Goal: Contribute content: Contribute content

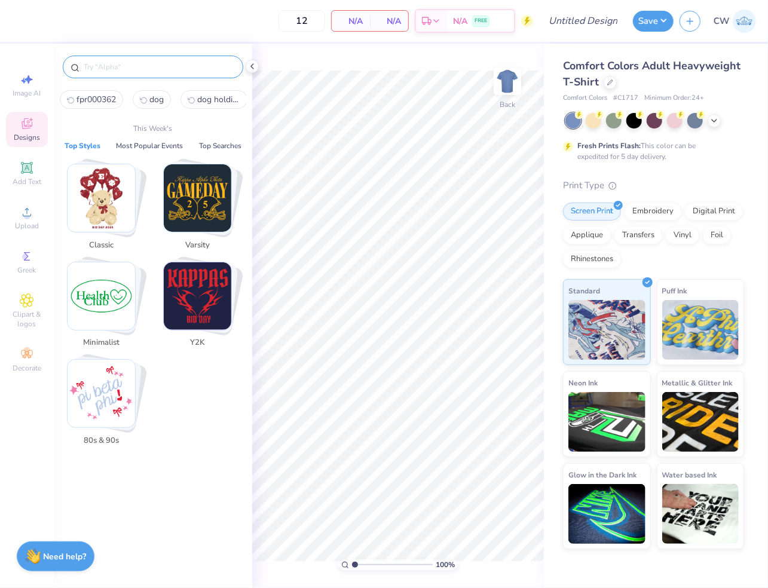
click at [114, 65] on input "text" at bounding box center [159, 67] width 153 height 12
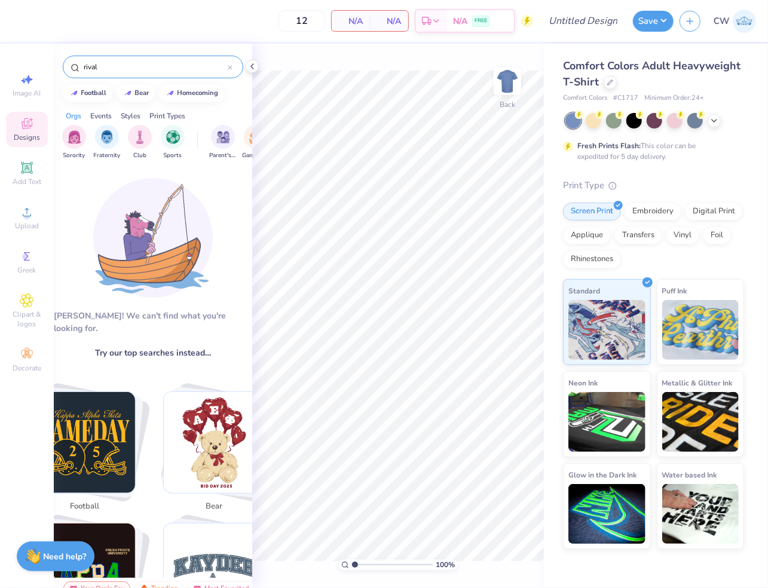
click at [87, 410] on img "Stack Card Button football" at bounding box center [84, 442] width 101 height 101
type input "football"
click at [112, 405] on img "Stack Card Button football" at bounding box center [84, 442] width 101 height 101
click at [100, 88] on div "football" at bounding box center [94, 91] width 26 height 7
click at [232, 68] on icon at bounding box center [230, 67] width 5 height 5
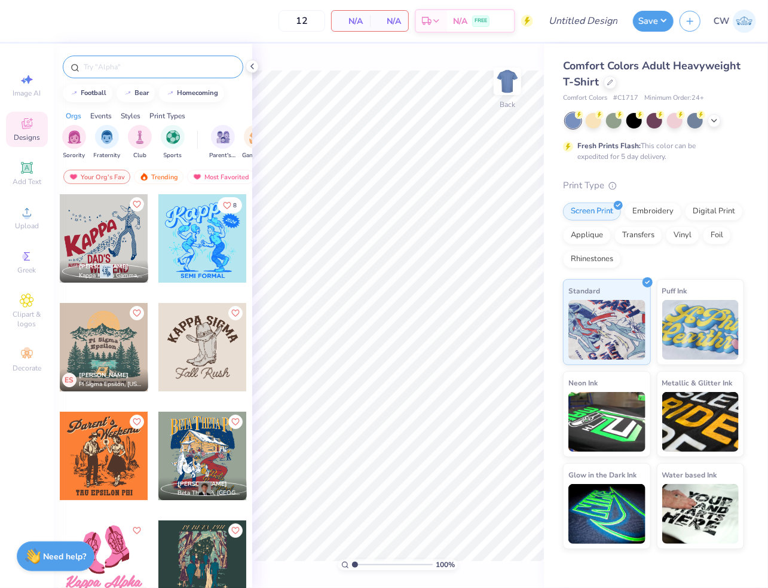
click at [156, 69] on input "text" at bounding box center [159, 67] width 153 height 12
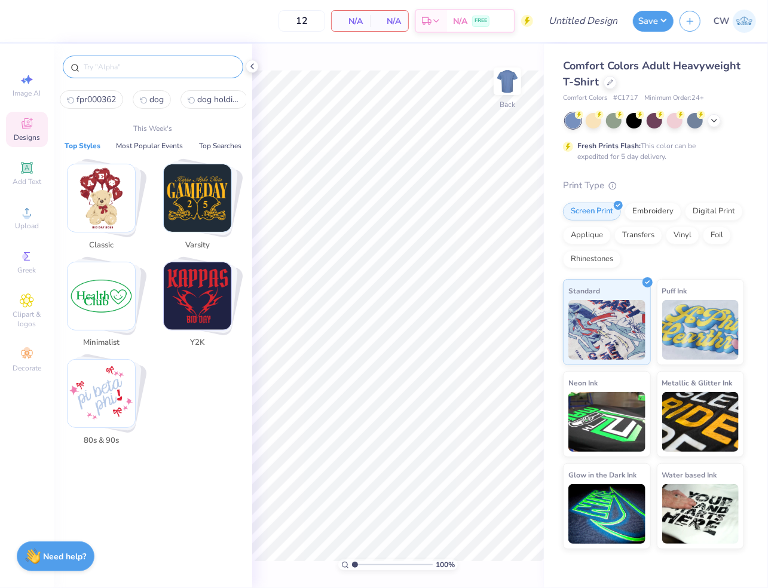
click at [200, 192] on img "Stack Card Button Varsity" at bounding box center [198, 198] width 68 height 68
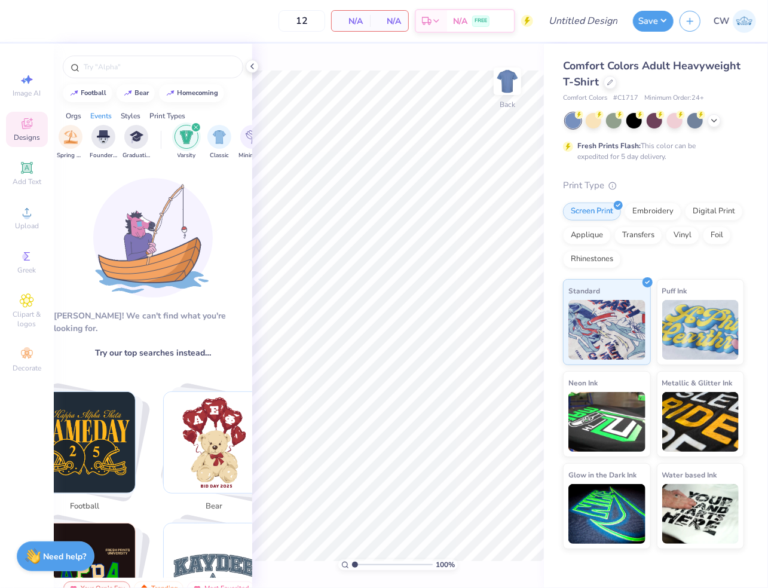
scroll to position [0, 627]
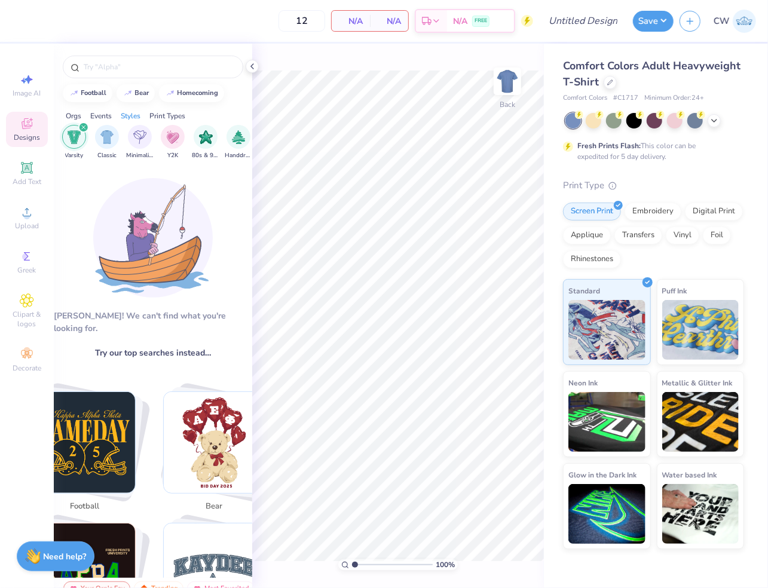
click at [83, 125] on icon "filter for Varsity" at bounding box center [83, 127] width 5 height 5
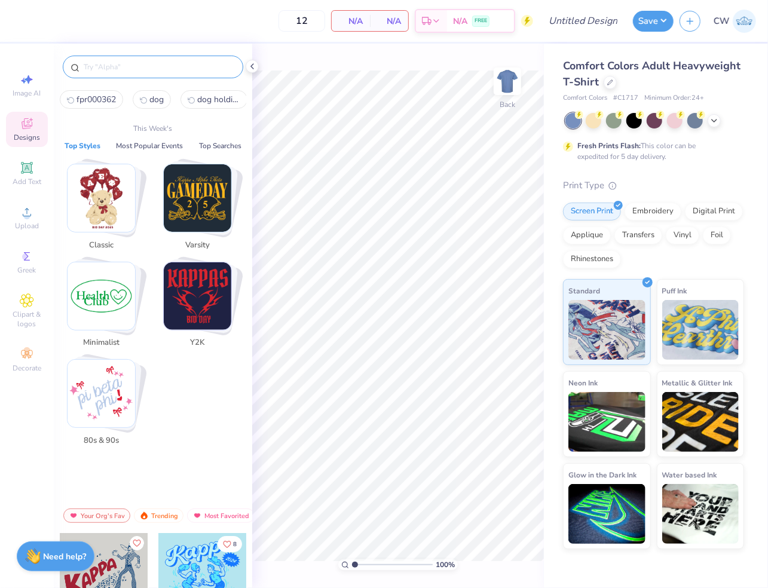
click at [114, 63] on input "text" at bounding box center [159, 67] width 153 height 12
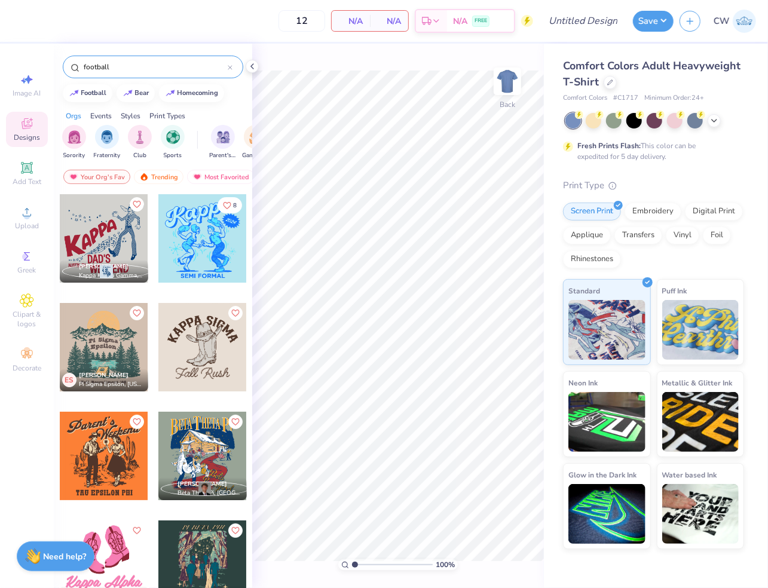
type input "football"
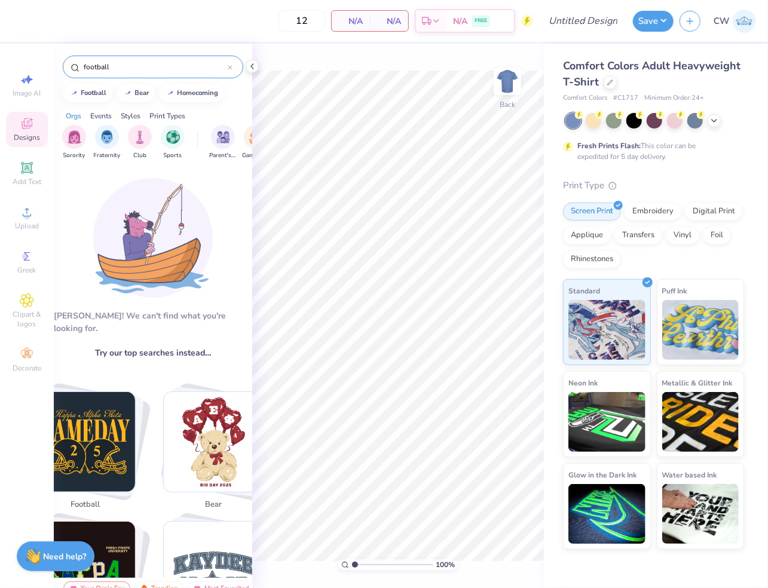
click at [231, 67] on icon at bounding box center [230, 67] width 5 height 5
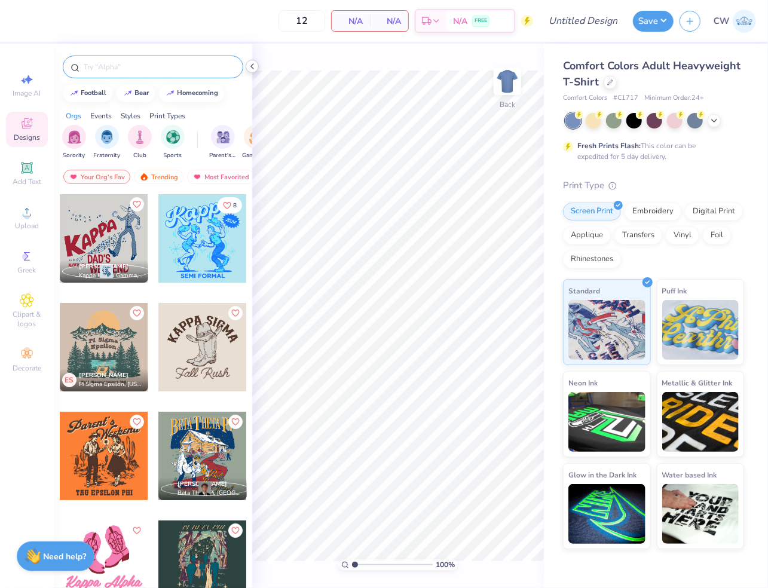
click at [252, 66] on icon at bounding box center [253, 67] width 10 height 10
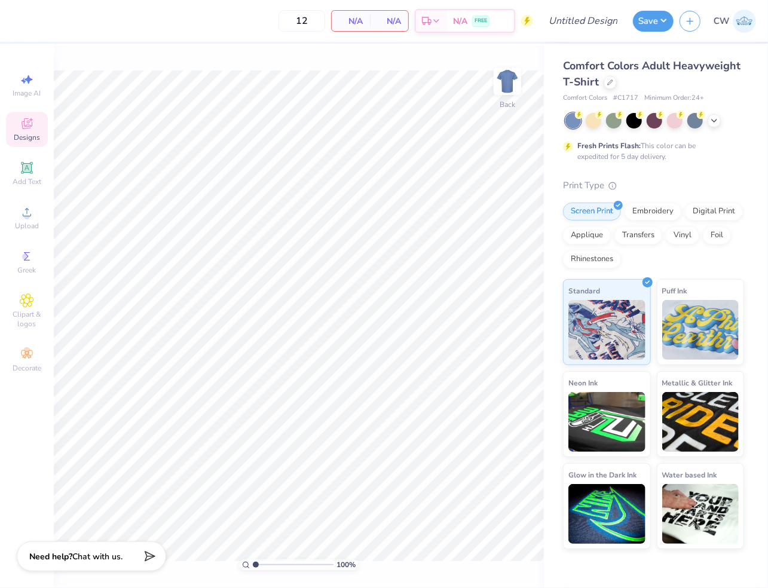
click at [26, 131] on div "Designs" at bounding box center [27, 129] width 42 height 35
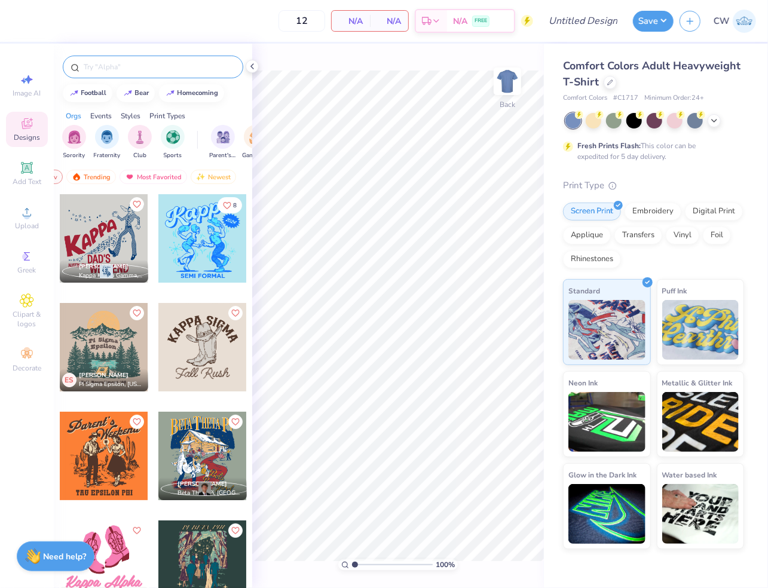
scroll to position [0, 68]
click at [103, 179] on div "Trending" at bounding box center [91, 177] width 50 height 14
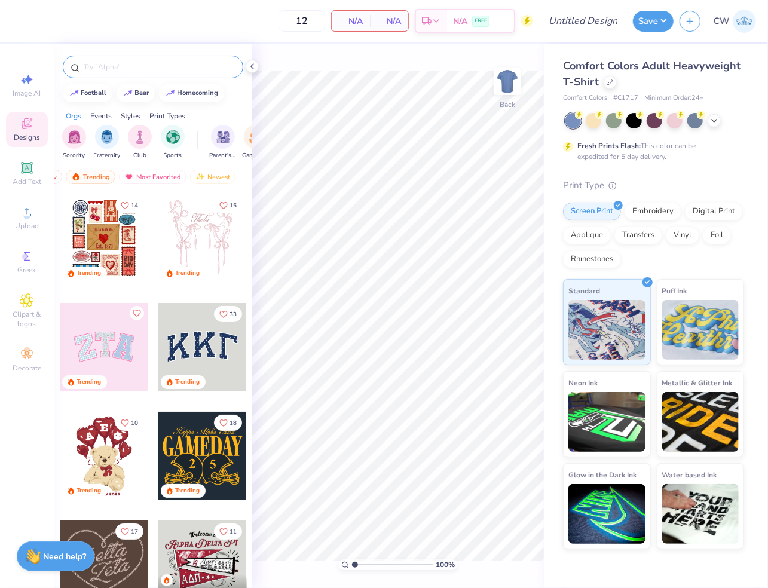
click at [132, 66] on input "text" at bounding box center [159, 67] width 153 height 12
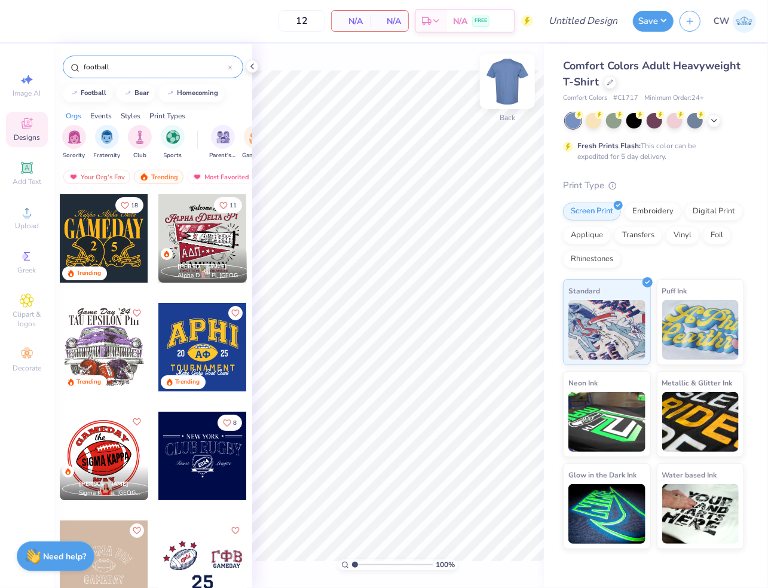
click at [507, 86] on img at bounding box center [508, 81] width 48 height 48
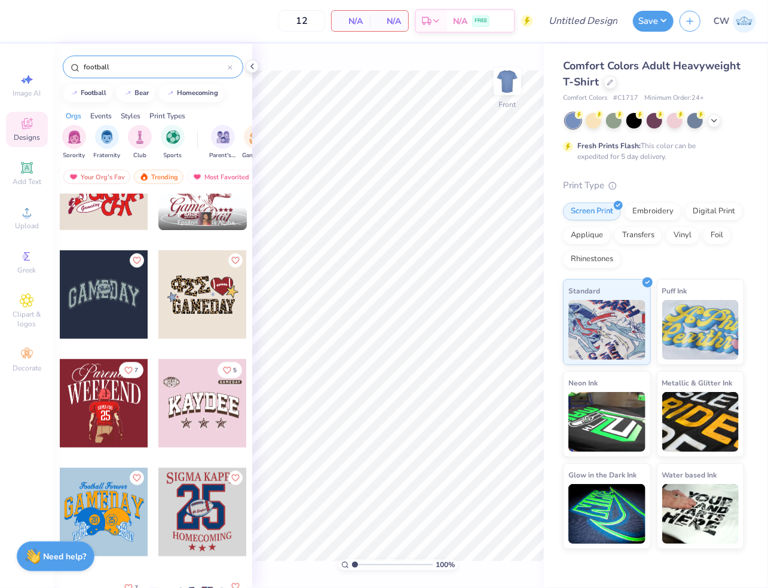
scroll to position [762, 0]
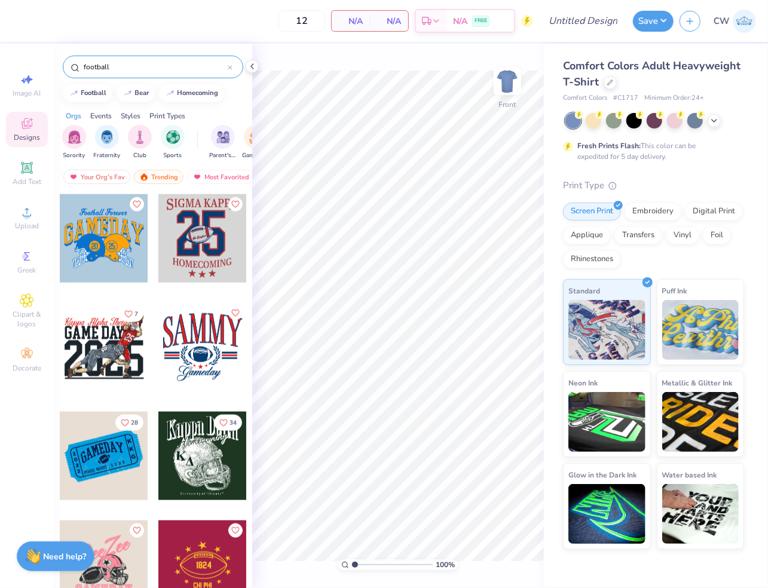
drag, startPoint x: 121, startPoint y: 71, endPoint x: 80, endPoint y: 68, distance: 41.9
click at [80, 68] on div "football" at bounding box center [153, 67] width 181 height 23
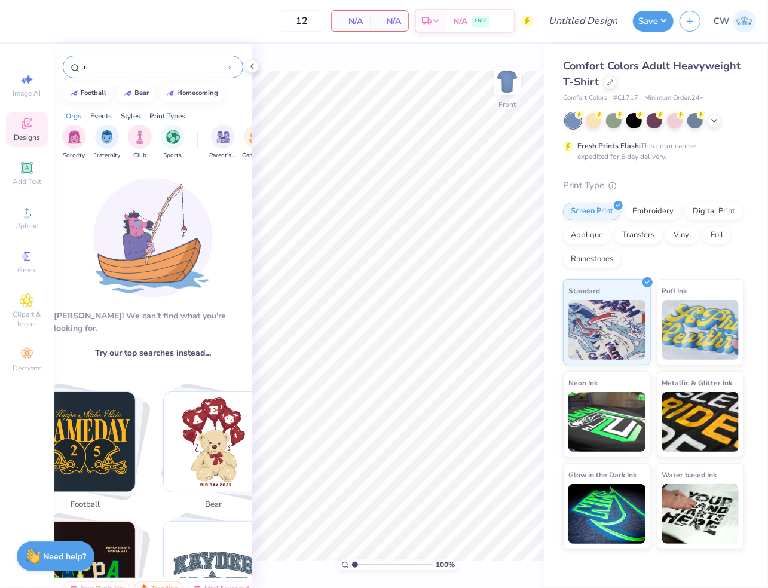
type input "r"
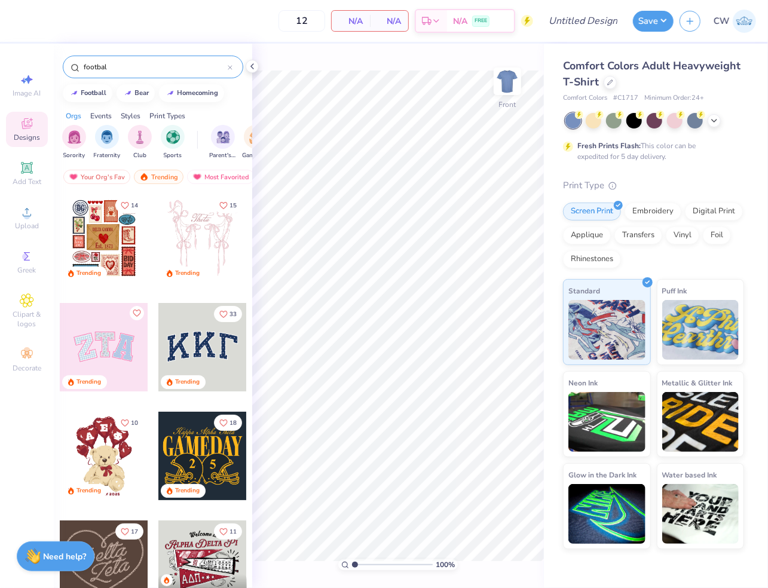
type input "football"
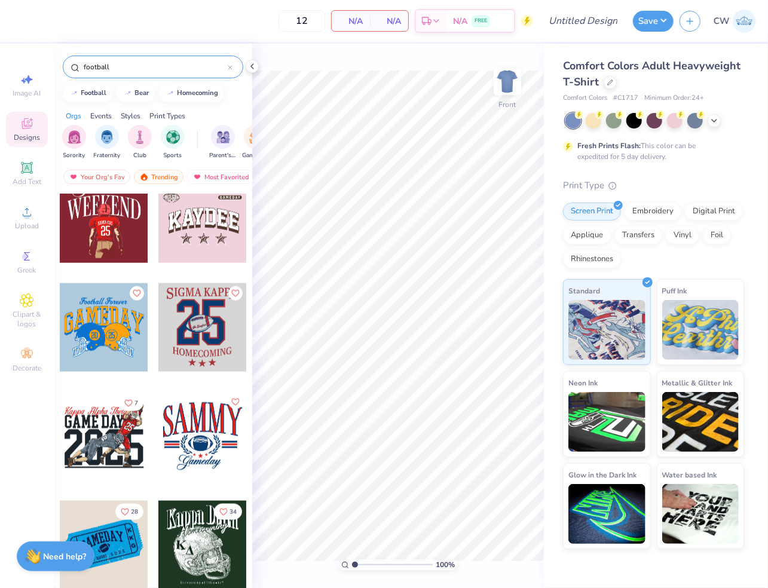
scroll to position [670, 0]
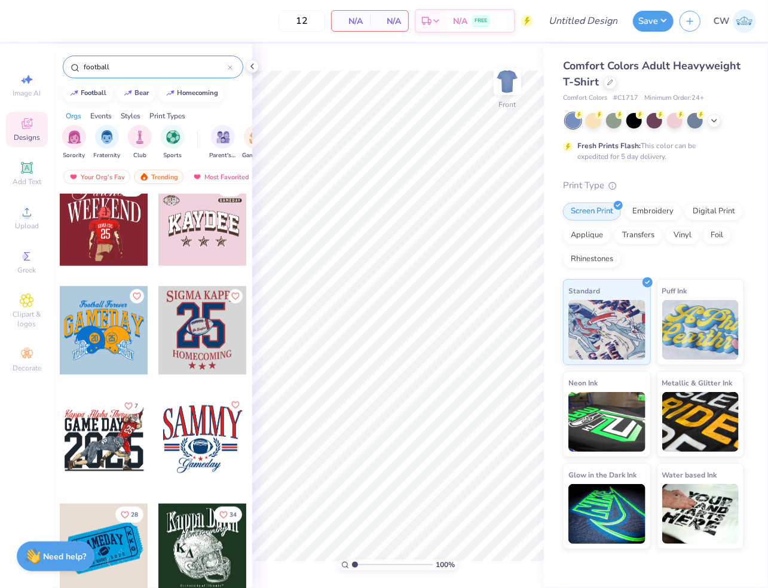
click at [105, 329] on div at bounding box center [104, 330] width 88 height 88
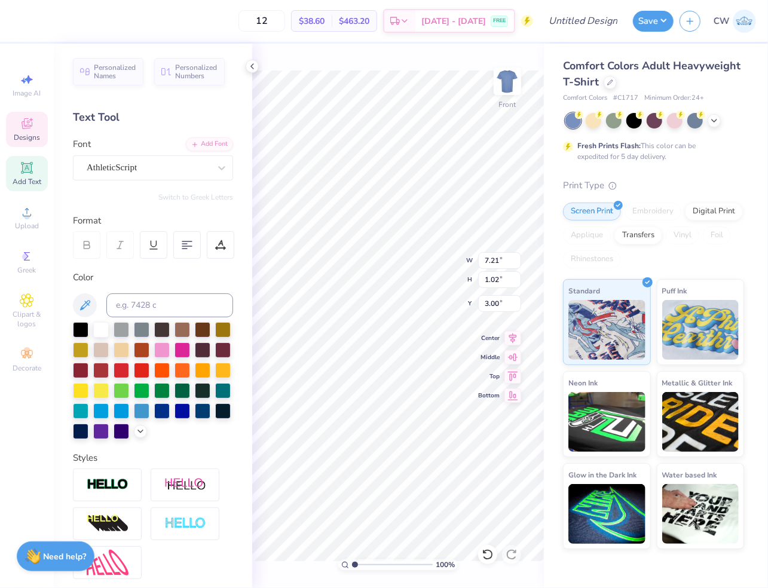
scroll to position [0, 2]
type textarea "Third Annual"
type input "12.03"
type input "2.77"
type input "4.75"
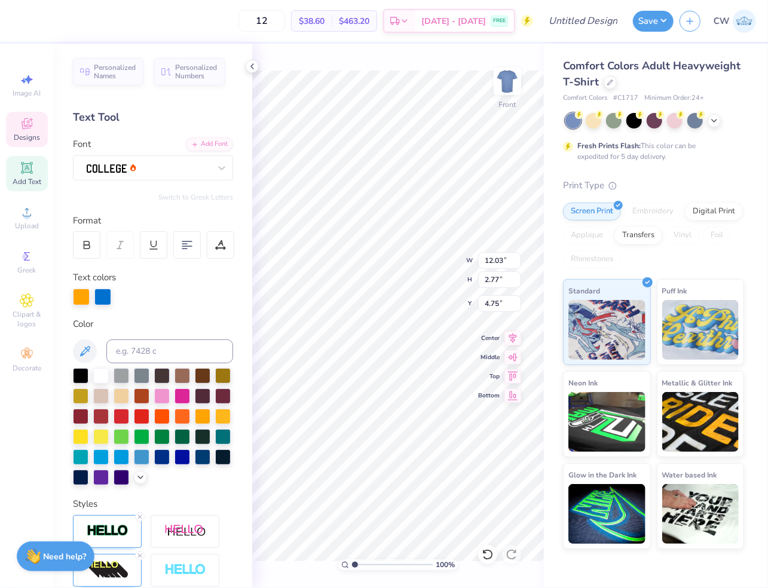
scroll to position [0, 1]
type textarea "R"
type textarea "RIVALRY"
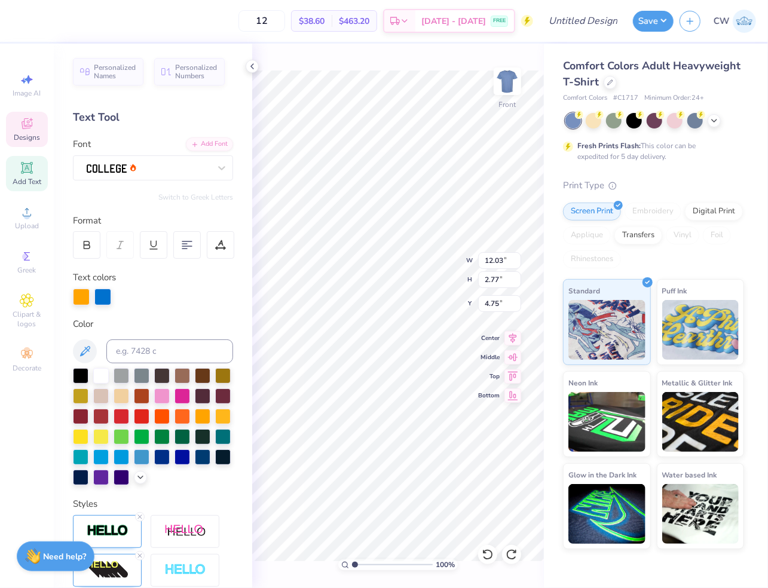
scroll to position [0, 1]
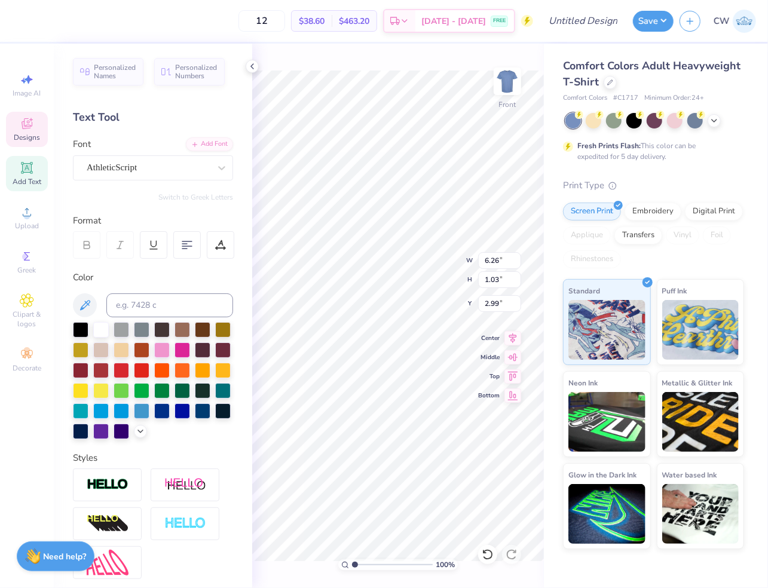
type input "6.26"
type input "1.03"
type input "2.99"
type textarea "The Deep South's Oldest"
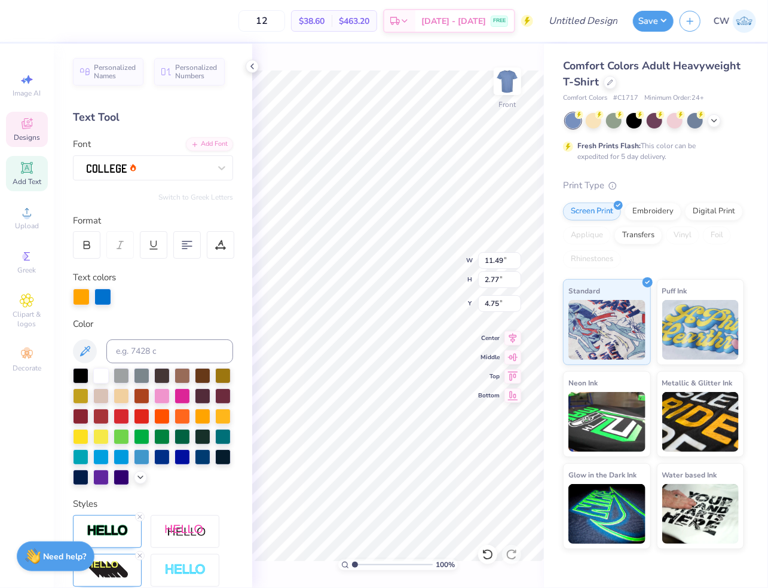
type input "11.49"
type input "2.77"
type input "4.75"
click at [26, 23] on div at bounding box center [20, 19] width 17 height 17
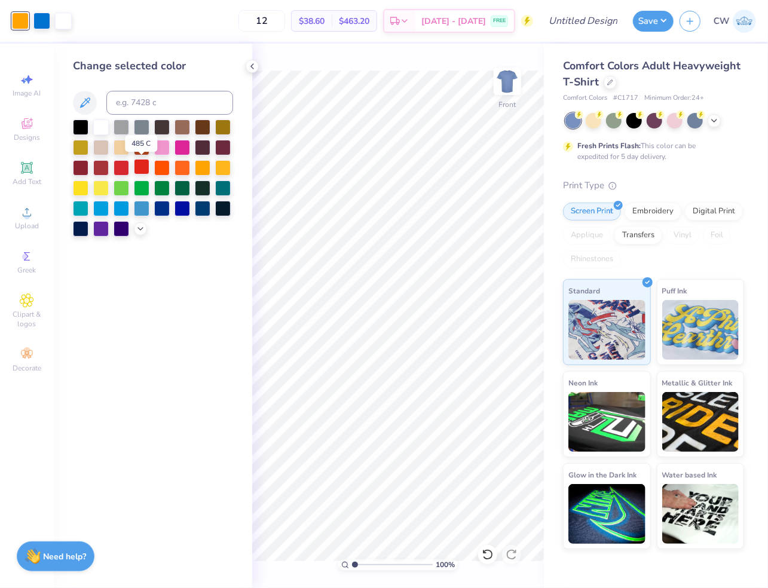
click at [139, 167] on div at bounding box center [142, 167] width 16 height 16
click at [42, 25] on div at bounding box center [41, 19] width 17 height 17
click at [138, 229] on icon at bounding box center [141, 228] width 10 height 10
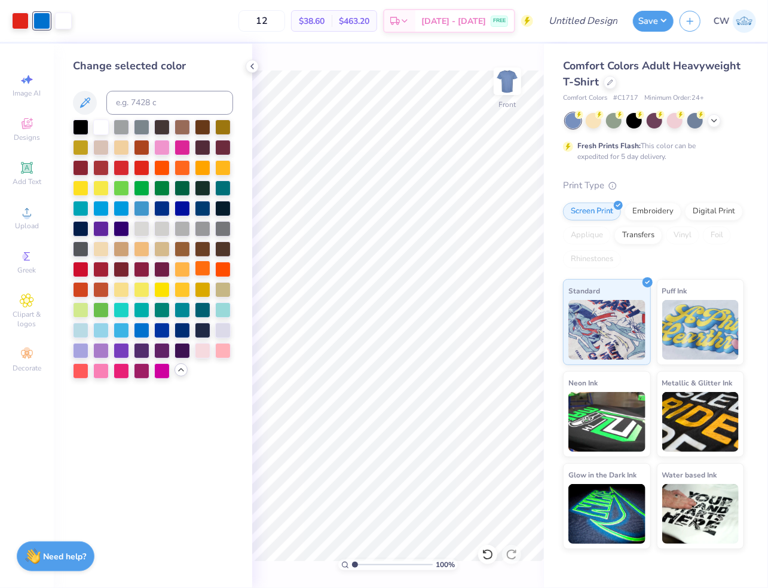
click at [201, 271] on div at bounding box center [203, 269] width 16 height 16
click at [178, 268] on div at bounding box center [183, 269] width 16 height 16
click at [202, 267] on div at bounding box center [203, 269] width 16 height 16
click at [167, 160] on div at bounding box center [162, 167] width 16 height 16
click at [17, 23] on div at bounding box center [20, 19] width 17 height 17
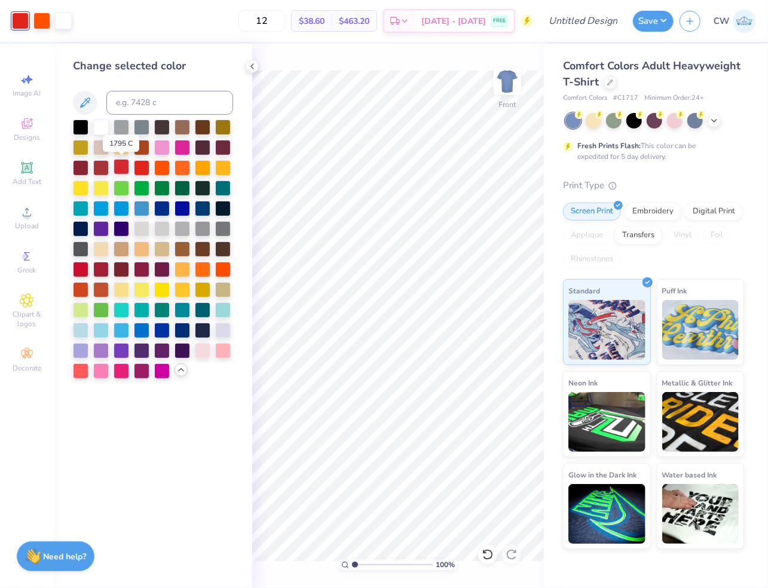
click at [124, 161] on div at bounding box center [122, 167] width 16 height 16
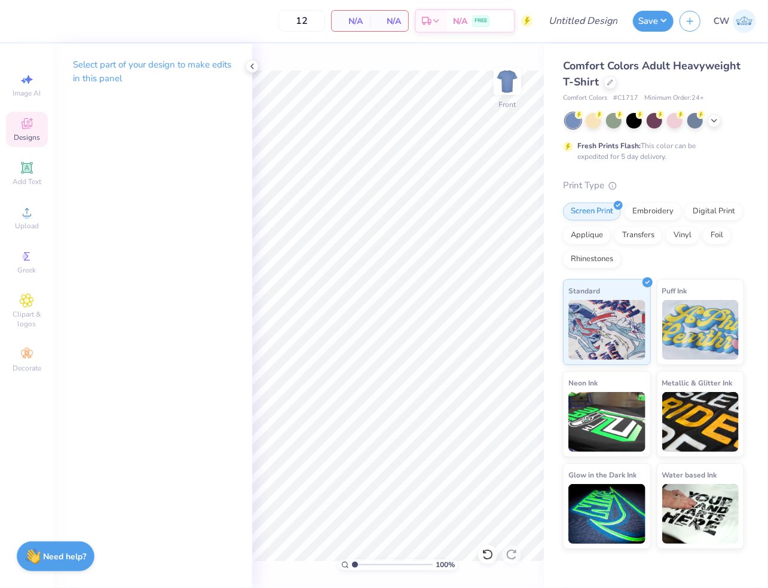
click at [30, 127] on icon at bounding box center [27, 125] width 10 height 8
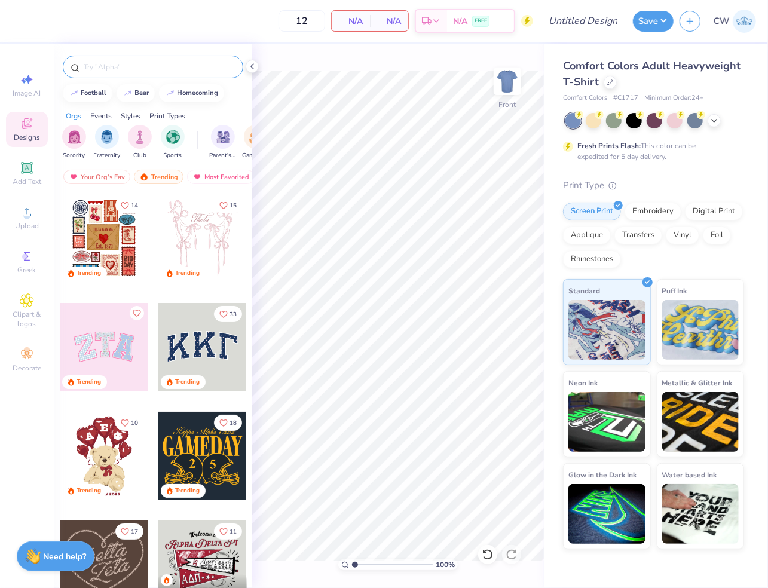
click at [139, 65] on input "text" at bounding box center [159, 67] width 153 height 12
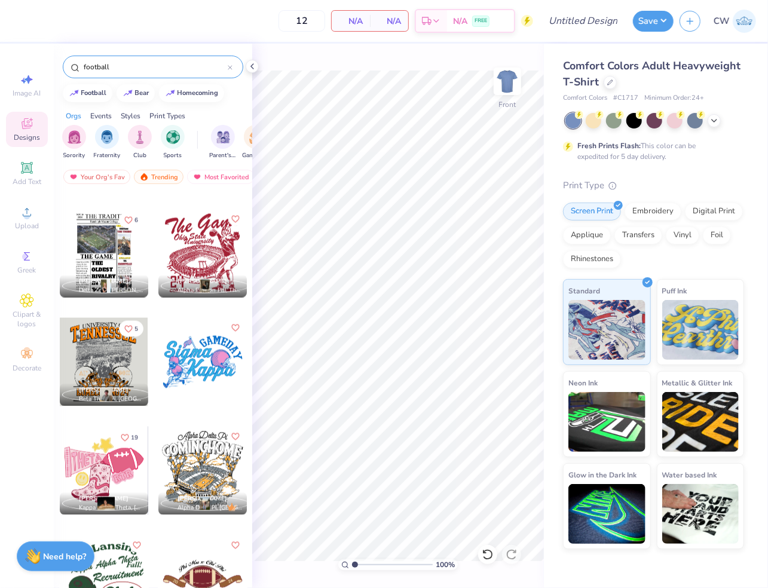
scroll to position [7931, 0]
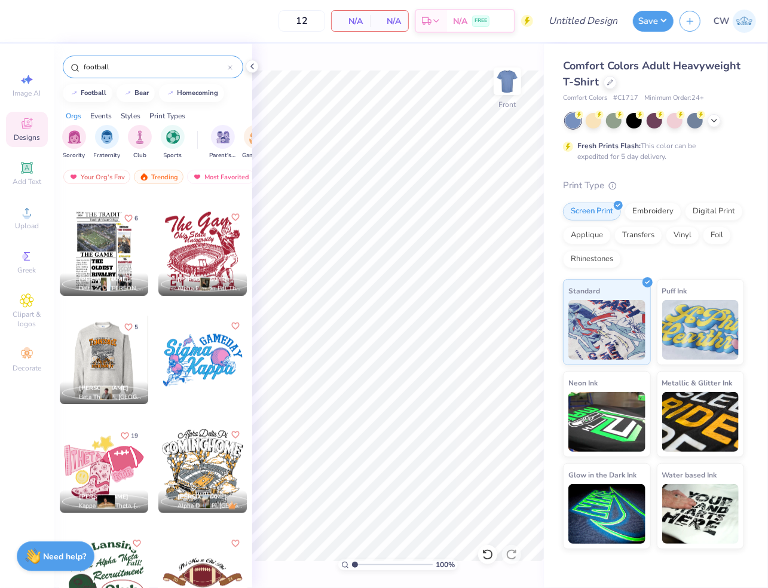
type input "football"
click at [94, 337] on div at bounding box center [103, 360] width 88 height 88
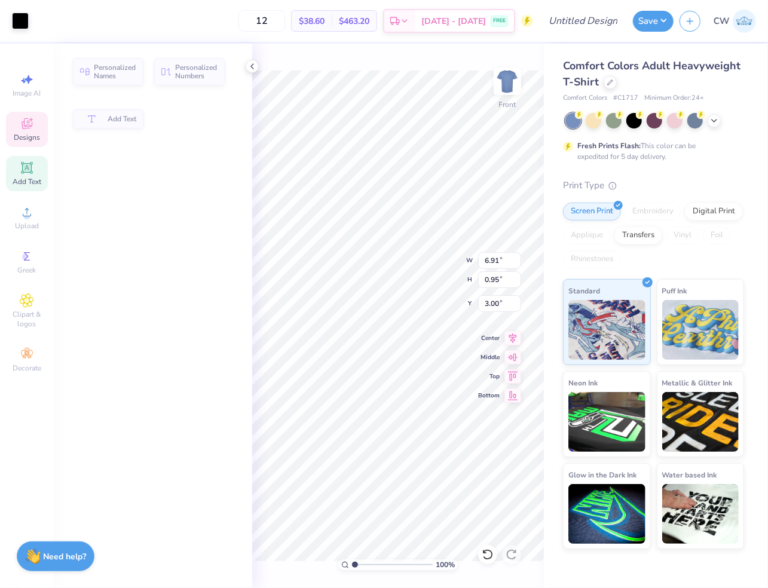
type input "6.91"
type input "0.95"
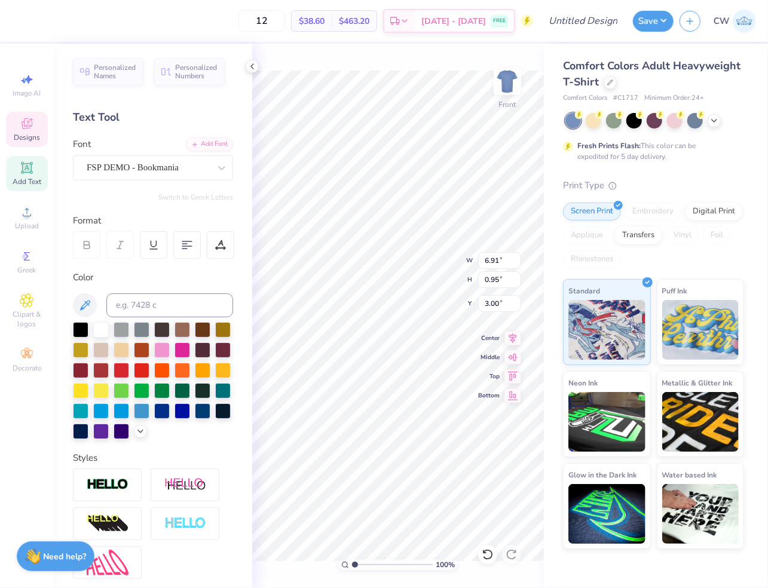
scroll to position [0, 0]
type textarea "O"
type textarea "THE DEEP SOUTHS OLDEST"
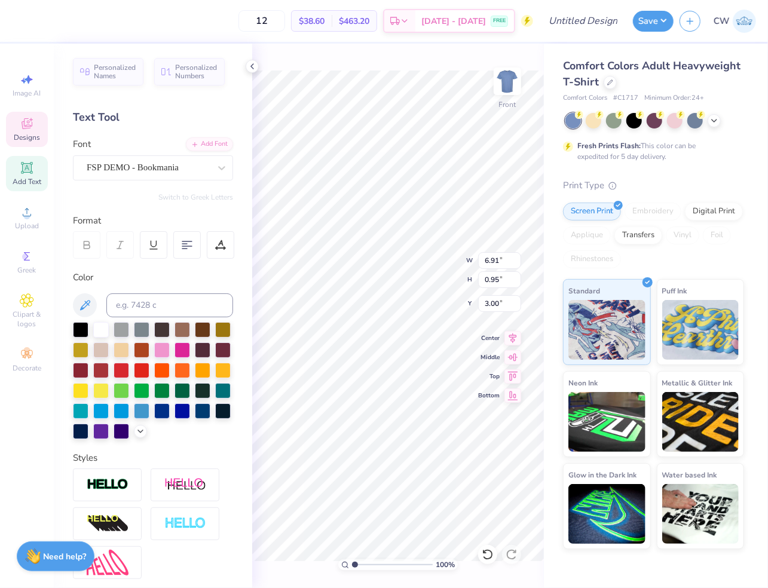
type textarea "THE THIRD ANNUAL"
type input "9.05"
type input "3.64"
type input "9.90"
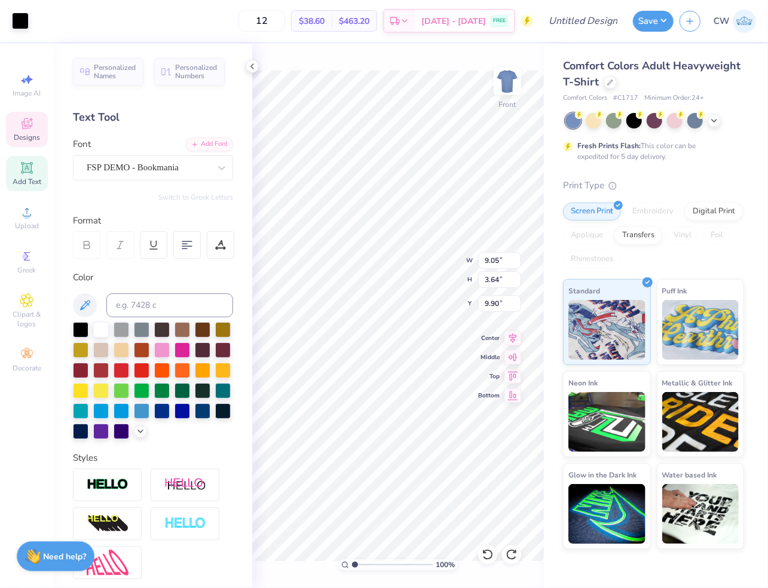
type input "8.84"
type input "8.18"
type input "4.64"
type input "3.62"
type input "2.59"
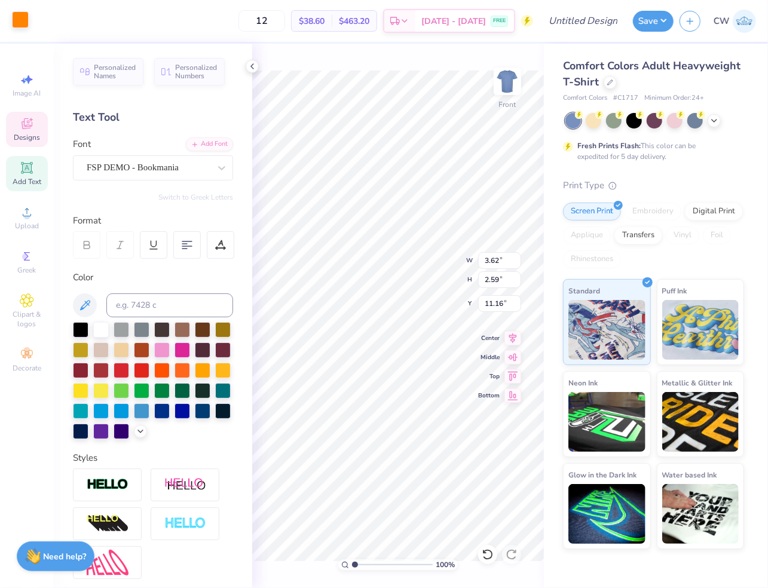
click at [23, 23] on div at bounding box center [20, 19] width 17 height 17
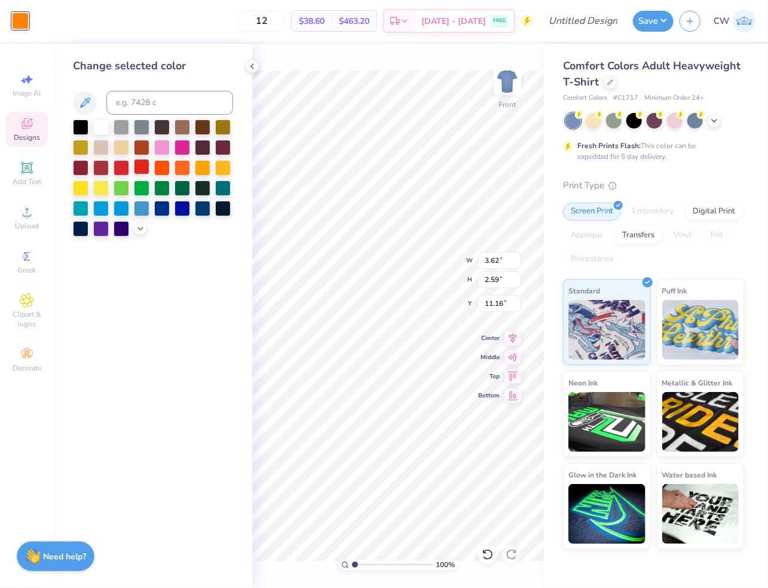
click at [140, 169] on div at bounding box center [142, 167] width 16 height 16
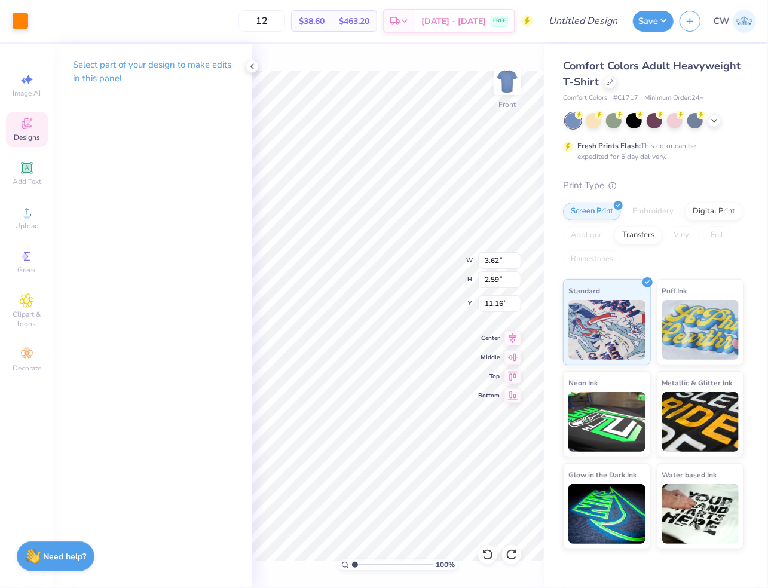
type input "10.92"
click at [17, 20] on div at bounding box center [20, 19] width 17 height 17
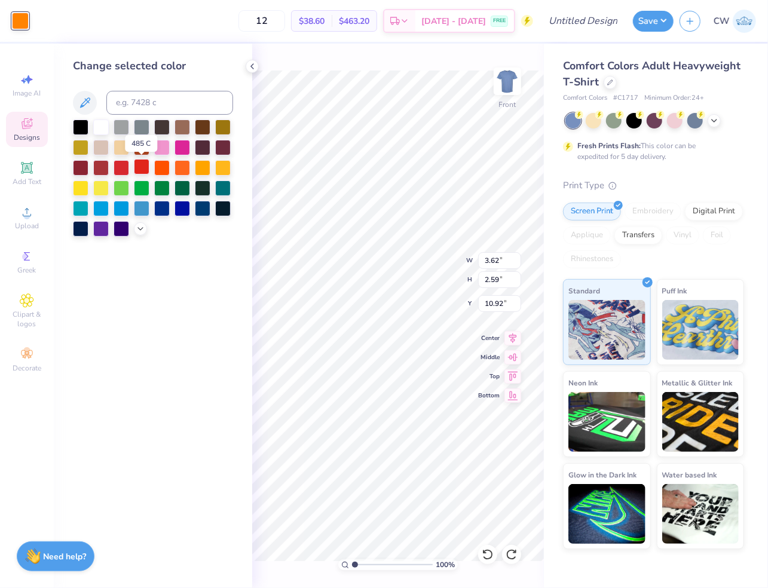
click at [142, 167] on div at bounding box center [142, 167] width 16 height 16
